Goal: Find specific page/section: Find specific page/section

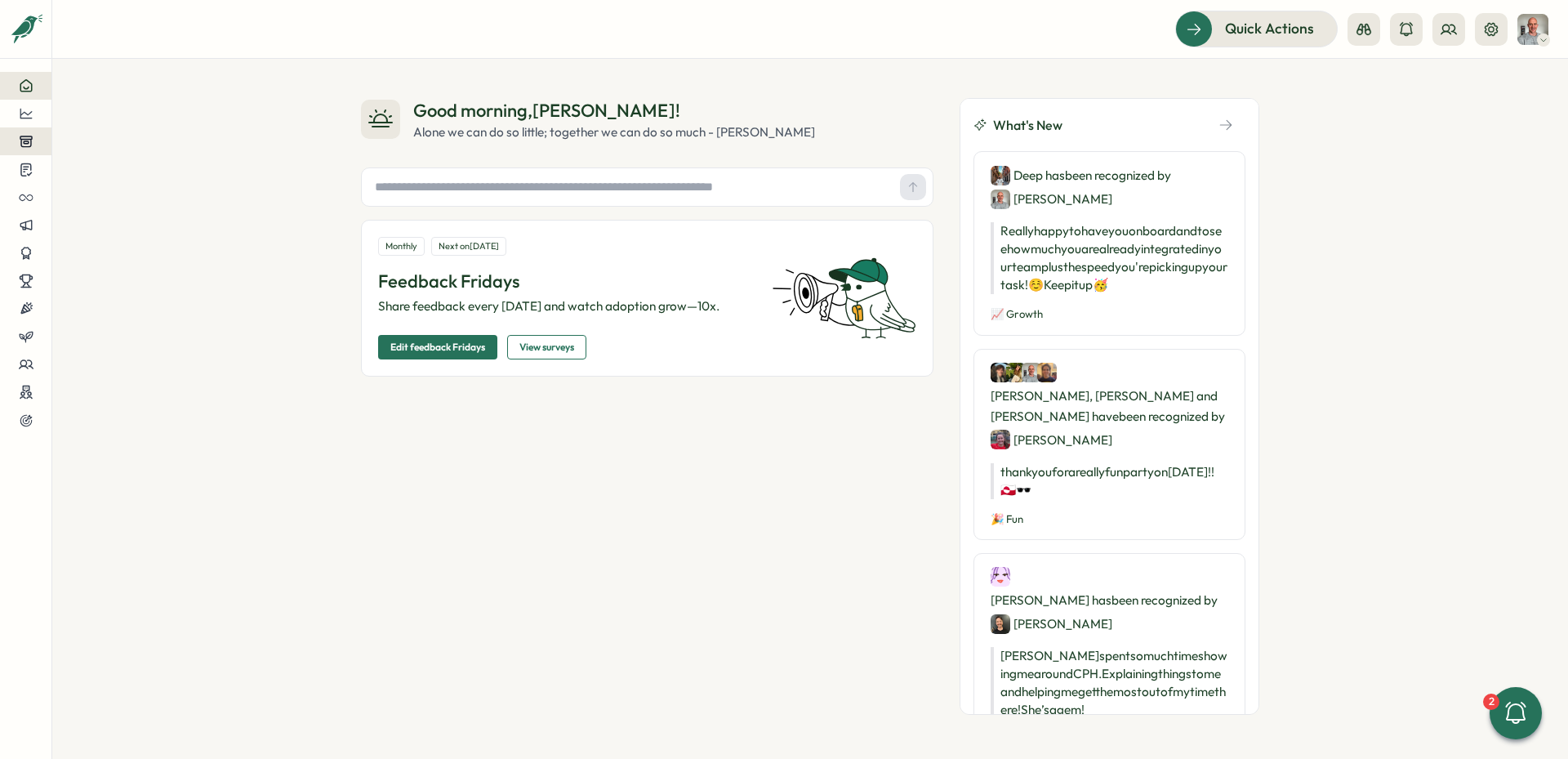
click at [30, 143] on icon at bounding box center [25, 141] width 11 height 10
click at [26, 165] on icon at bounding box center [26, 169] width 15 height 16
click at [20, 250] on icon at bounding box center [26, 253] width 15 height 15
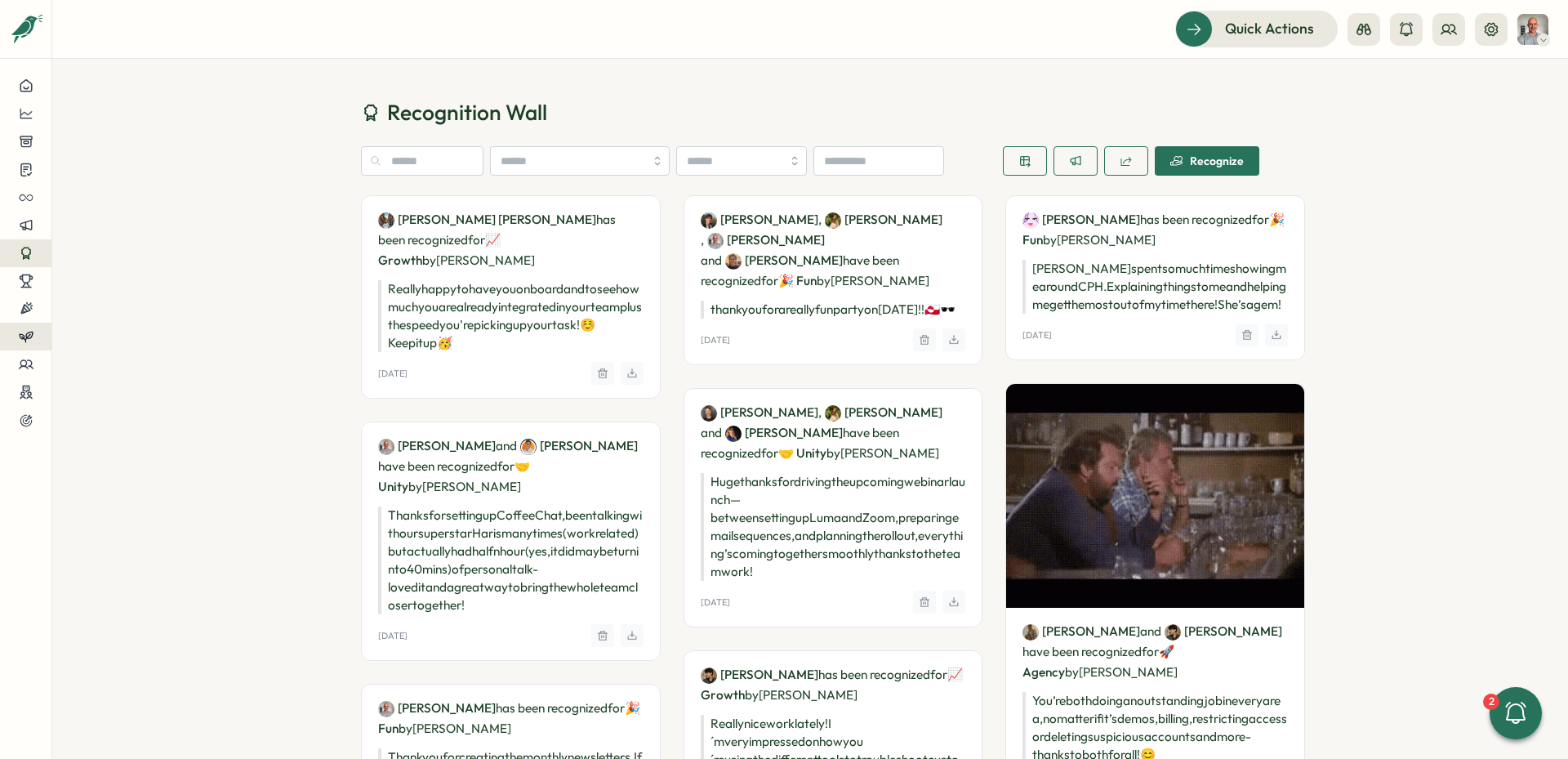
click at [26, 337] on icon at bounding box center [28, 338] width 5 height 8
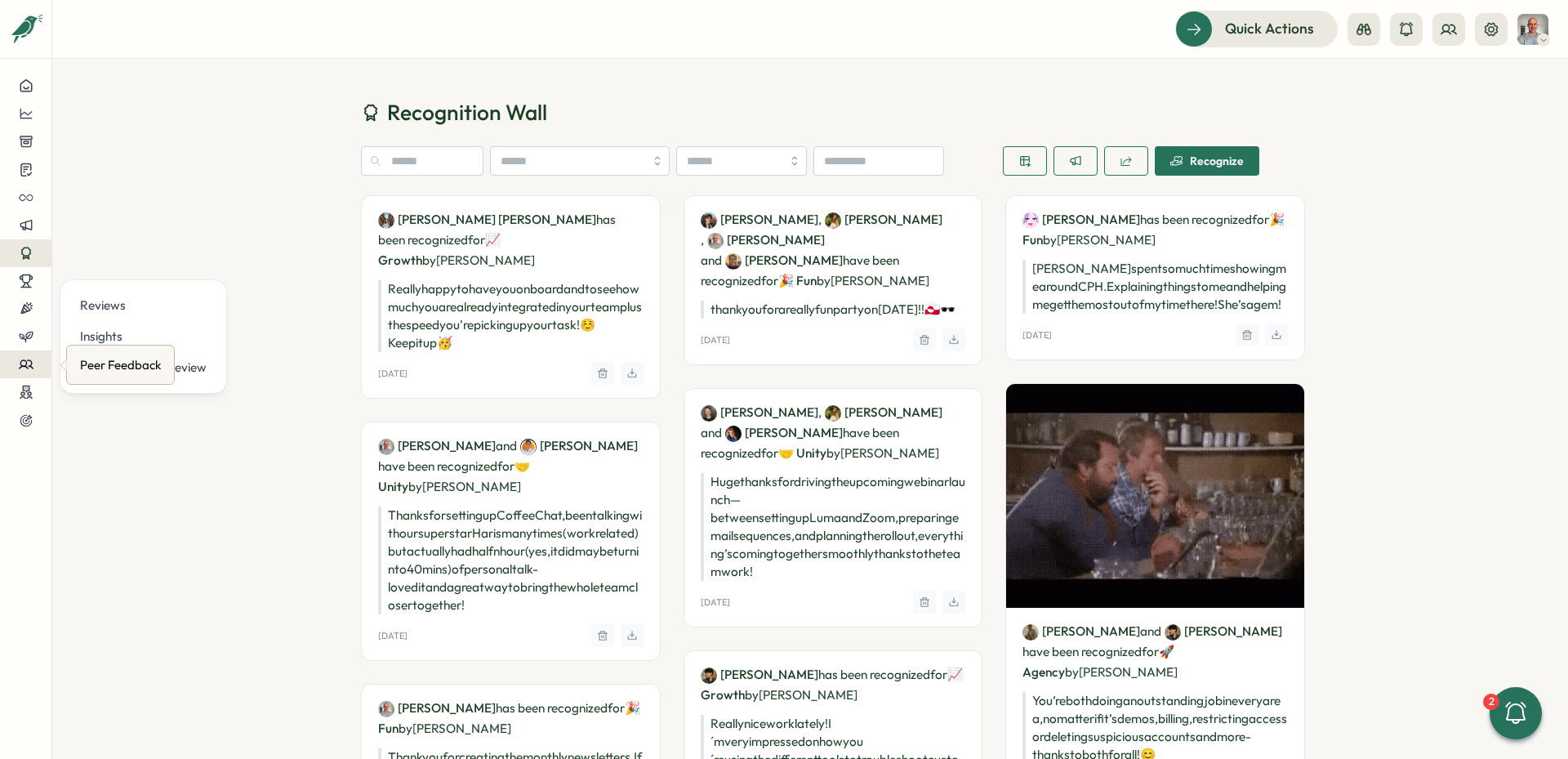
click at [27, 368] on icon at bounding box center [26, 364] width 14 height 8
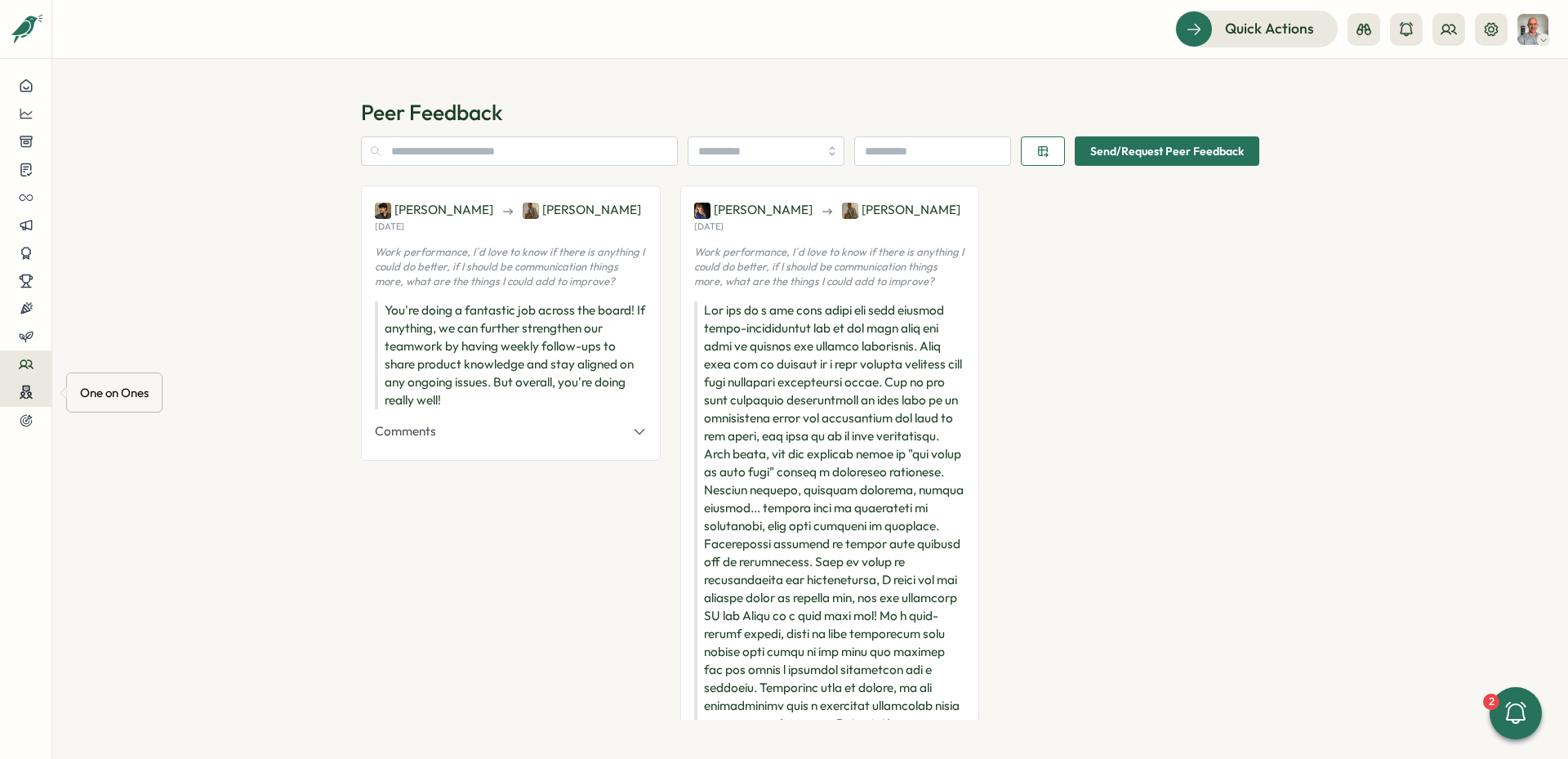
click at [24, 386] on icon at bounding box center [26, 393] width 15 height 16
click at [25, 394] on icon at bounding box center [26, 393] width 15 height 16
click at [21, 393] on circle at bounding box center [23, 393] width 3 height 3
click at [131, 263] on div "Peer Feedback Send/Request Peer Feedback [PERSON_NAME] [PERSON_NAME][DATE] Work…" at bounding box center [810, 408] width 1516 height 700
click at [22, 393] on icon at bounding box center [26, 393] width 15 height 16
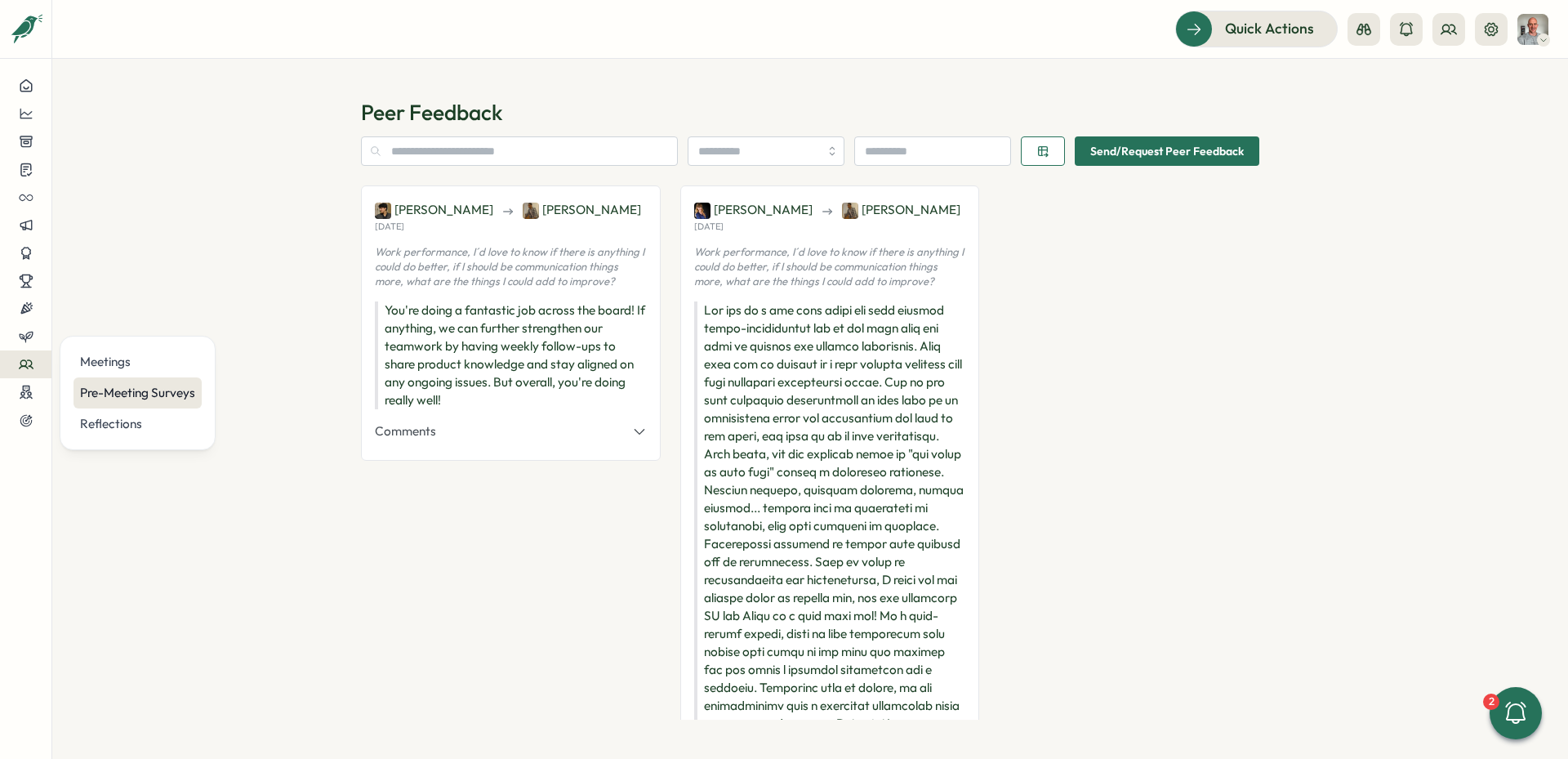
click at [106, 390] on div "Pre-Meeting Surveys" at bounding box center [138, 393] width 115 height 18
